Goal: Transaction & Acquisition: Purchase product/service

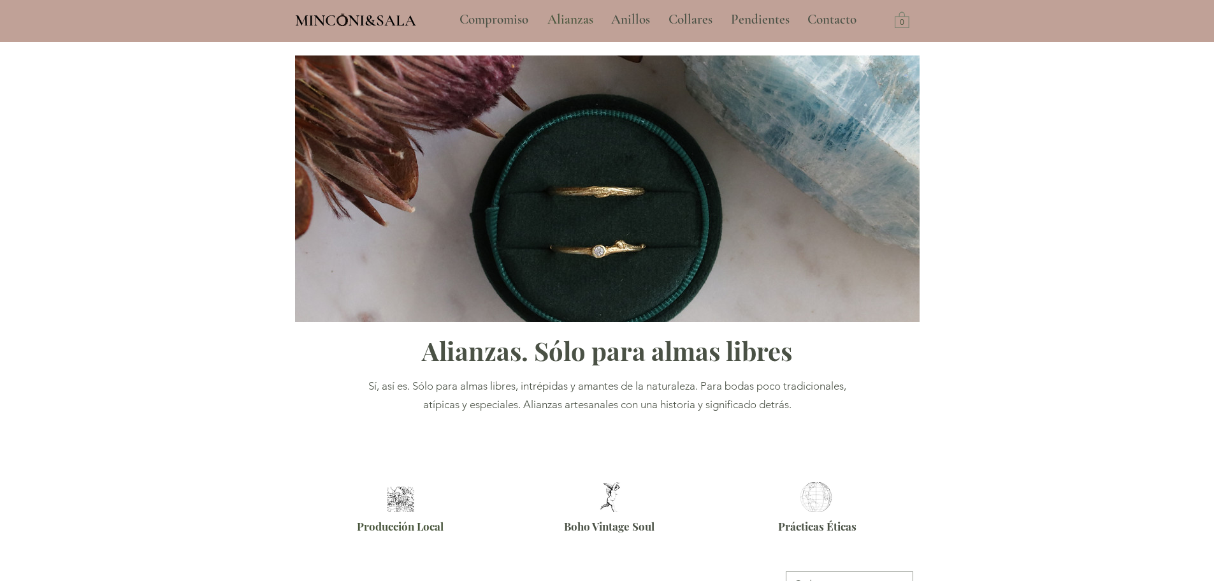
type input "**********"
select select "**********"
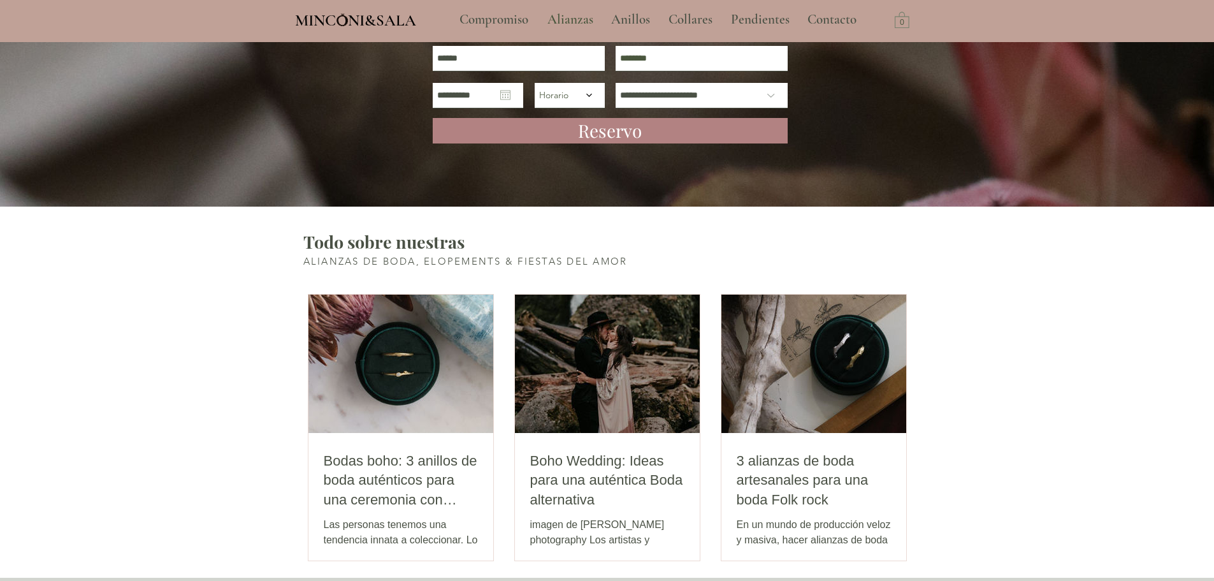
scroll to position [2357, 0]
